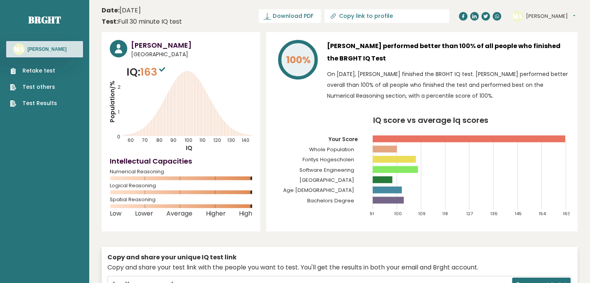
click at [46, 104] on link "Test Results" at bounding box center [33, 103] width 47 height 8
click at [43, 16] on link "Brght" at bounding box center [44, 20] width 33 height 12
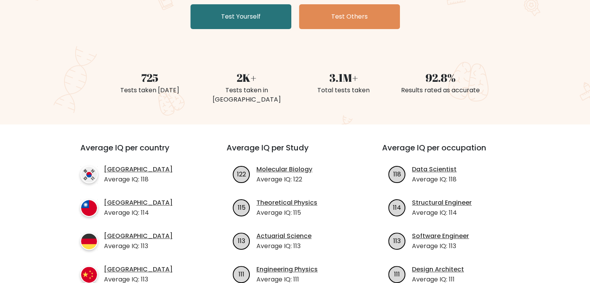
scroll to position [158, 0]
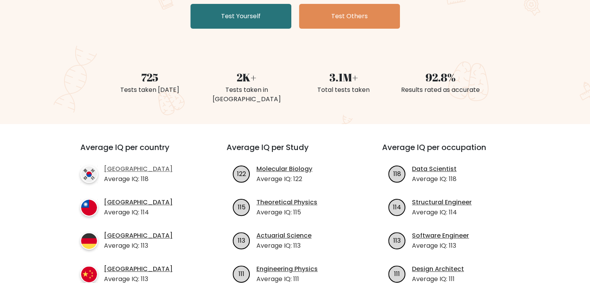
click at [144, 164] on link "South Korea" at bounding box center [138, 168] width 69 height 9
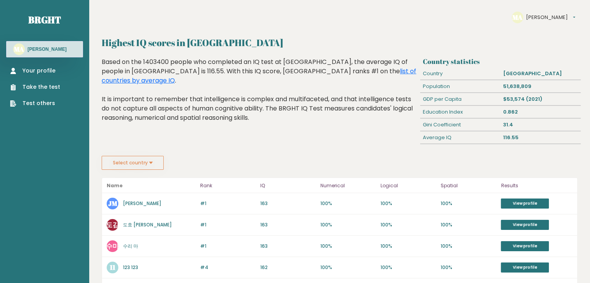
click at [151, 165] on button "Select country" at bounding box center [133, 163] width 62 height 14
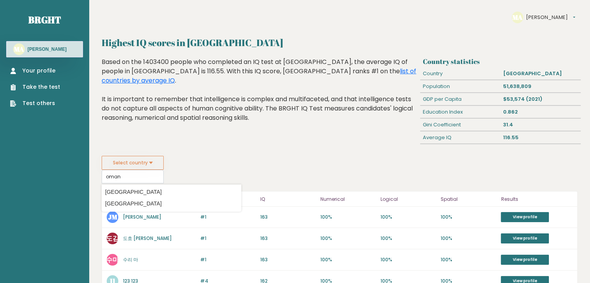
click at [203, 190] on option "[GEOGRAPHIC_DATA]" at bounding box center [172, 192] width 136 height 11
type input "[GEOGRAPHIC_DATA]"
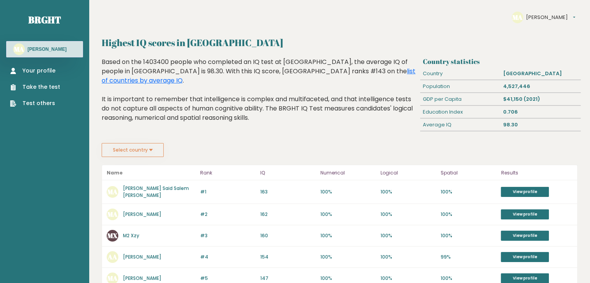
click at [333, 145] on div "Select country Country Afghanistan Albania Algeria American Samoa Andorra Angol…" at bounding box center [340, 150] width 476 height 14
